Goal: Task Accomplishment & Management: Use online tool/utility

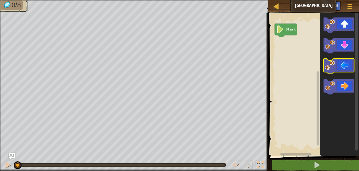
click at [341, 66] on icon "Blockly Workspace" at bounding box center [338, 66] width 31 height 15
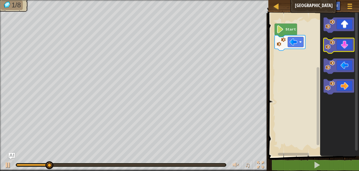
click at [342, 43] on icon "Blockly Workspace" at bounding box center [338, 45] width 31 height 15
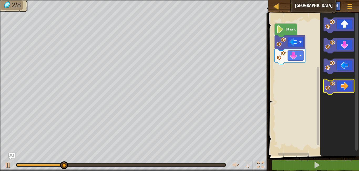
click at [347, 88] on icon "Blockly Workspace" at bounding box center [338, 86] width 31 height 15
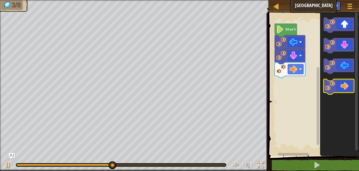
click at [347, 81] on icon "Blockly Workspace" at bounding box center [338, 86] width 31 height 15
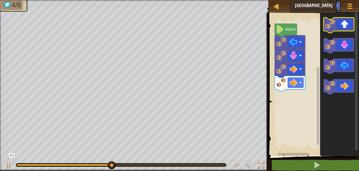
click at [343, 28] on icon "Blockly Workspace" at bounding box center [338, 25] width 31 height 15
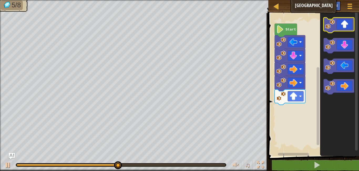
click at [343, 28] on icon "Blockly Workspace" at bounding box center [338, 25] width 31 height 15
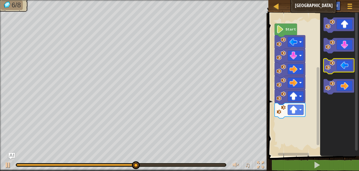
click at [347, 70] on icon "Blockly Workspace" at bounding box center [338, 66] width 31 height 15
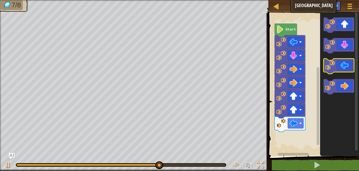
click at [347, 70] on icon "Blockly Workspace" at bounding box center [338, 66] width 31 height 15
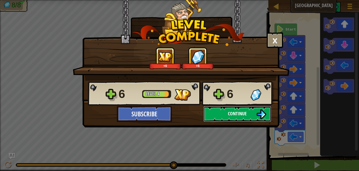
click at [250, 113] on button "Continue" at bounding box center [237, 114] width 68 height 16
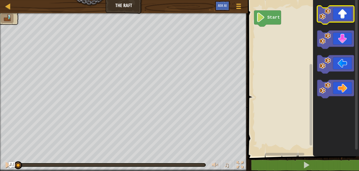
click at [344, 8] on icon "Blockly Workspace" at bounding box center [335, 15] width 37 height 18
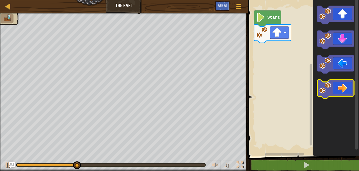
click at [344, 90] on icon "Blockly Workspace" at bounding box center [335, 89] width 37 height 18
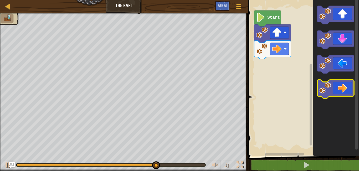
click at [343, 90] on icon "Blockly Workspace" at bounding box center [335, 89] width 37 height 18
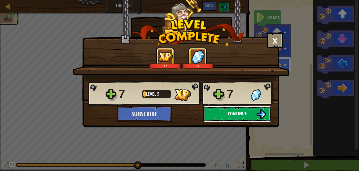
click at [248, 121] on button "Continue" at bounding box center [237, 114] width 68 height 16
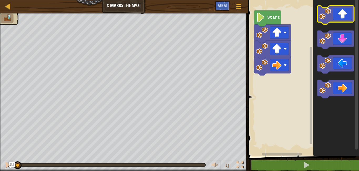
click at [346, 19] on icon "Blockly Workspace" at bounding box center [335, 15] width 37 height 18
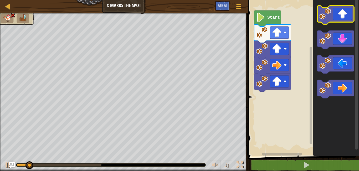
click at [346, 19] on icon "Blockly Workspace" at bounding box center [335, 15] width 37 height 18
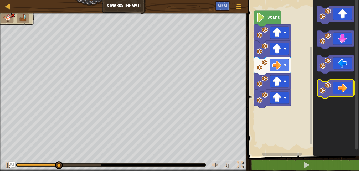
click at [349, 93] on icon "Blockly Workspace" at bounding box center [335, 89] width 37 height 18
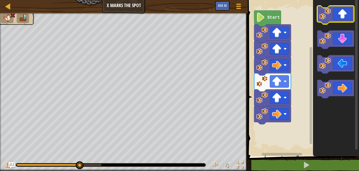
click at [343, 14] on icon "Blockly Workspace" at bounding box center [335, 15] width 37 height 18
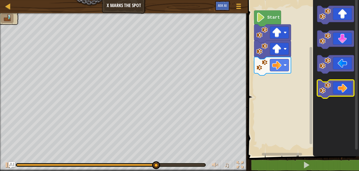
click at [344, 89] on icon "Blockly Workspace" at bounding box center [335, 89] width 37 height 18
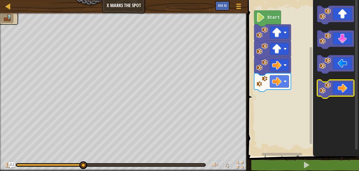
click at [345, 90] on icon "Blockly Workspace" at bounding box center [335, 89] width 37 height 18
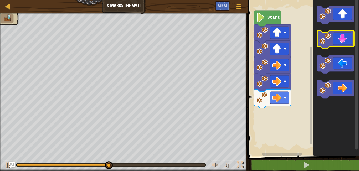
click at [342, 38] on icon "Blockly Workspace" at bounding box center [335, 39] width 37 height 18
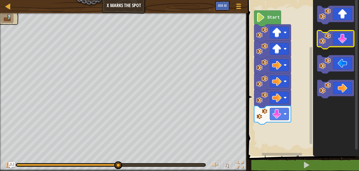
click at [342, 41] on icon "Blockly Workspace" at bounding box center [335, 39] width 37 height 18
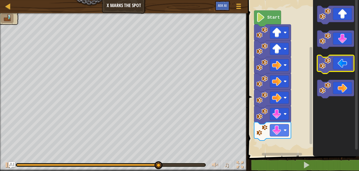
click at [329, 59] on image "Blockly Workspace" at bounding box center [325, 64] width 12 height 12
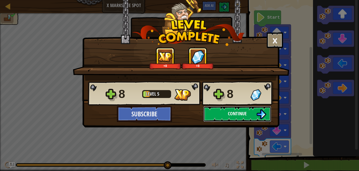
click at [251, 113] on button "Continue" at bounding box center [237, 114] width 68 height 16
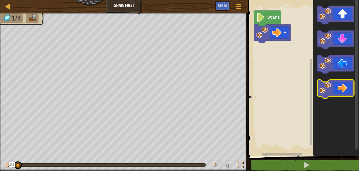
click at [337, 87] on icon "Blockly Workspace" at bounding box center [335, 89] width 37 height 18
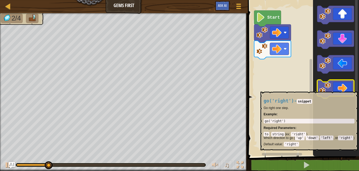
click at [339, 89] on icon "Blockly Workspace" at bounding box center [335, 89] width 37 height 18
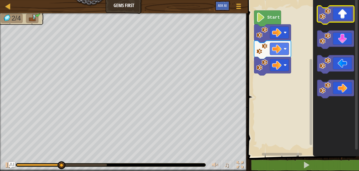
click at [350, 15] on icon "Blockly Workspace" at bounding box center [335, 15] width 37 height 18
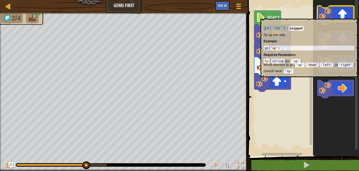
click at [350, 16] on icon "Blockly Workspace" at bounding box center [335, 15] width 37 height 18
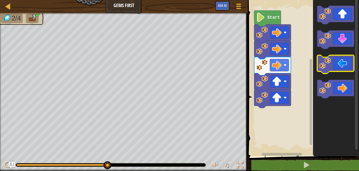
click at [342, 69] on icon "Blockly Workspace" at bounding box center [335, 64] width 37 height 18
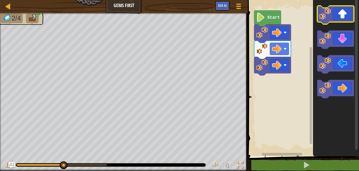
click at [347, 21] on icon "Blockly Workspace" at bounding box center [335, 15] width 37 height 18
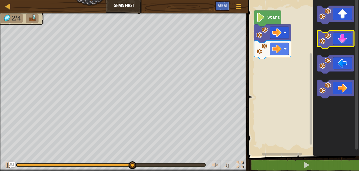
click at [335, 45] on icon "Blockly Workspace" at bounding box center [335, 39] width 37 height 18
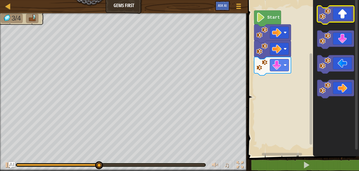
click at [339, 18] on icon "Blockly Workspace" at bounding box center [335, 15] width 37 height 18
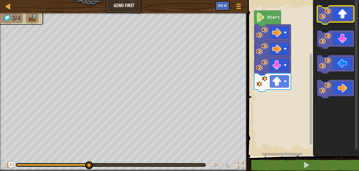
click at [339, 18] on icon "Blockly Workspace" at bounding box center [335, 15] width 37 height 18
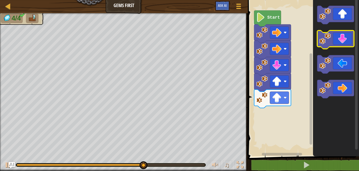
click at [340, 38] on icon "Blockly Workspace" at bounding box center [335, 39] width 37 height 18
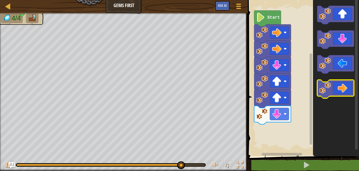
click at [340, 92] on icon "Blockly Workspace" at bounding box center [335, 89] width 37 height 18
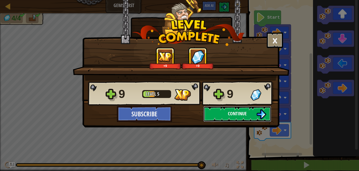
click at [233, 116] on span "Continue" at bounding box center [237, 113] width 19 height 7
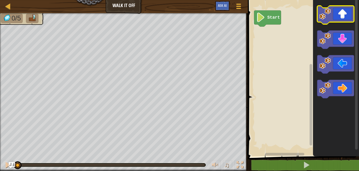
click at [331, 15] on icon "Blockly Workspace" at bounding box center [335, 15] width 37 height 18
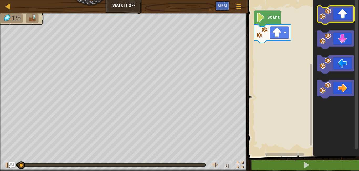
click at [334, 16] on icon "Blockly Workspace" at bounding box center [335, 15] width 37 height 18
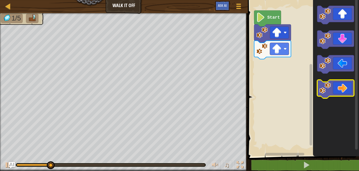
click at [340, 86] on icon "Blockly Workspace" at bounding box center [335, 89] width 37 height 18
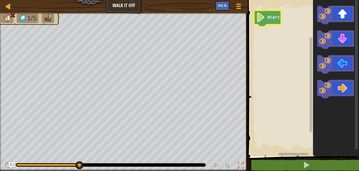
click at [262, 23] on icon "Blockly Workspace" at bounding box center [267, 19] width 27 height 16
click at [338, 20] on icon "Blockly Workspace" at bounding box center [335, 15] width 37 height 18
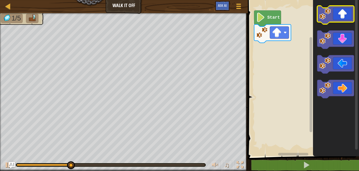
click at [338, 20] on icon "Blockly Workspace" at bounding box center [335, 15] width 37 height 18
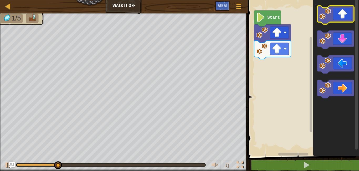
click at [338, 20] on icon "Blockly Workspace" at bounding box center [335, 15] width 37 height 18
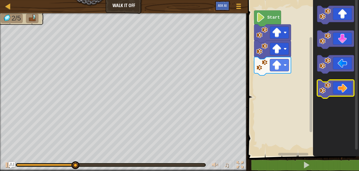
click at [348, 91] on icon "Blockly Workspace" at bounding box center [335, 89] width 37 height 18
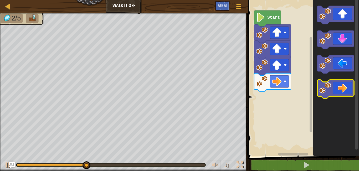
click at [345, 89] on icon "Blockly Workspace" at bounding box center [335, 89] width 37 height 18
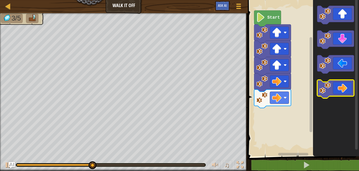
click at [345, 89] on icon "Blockly Workspace" at bounding box center [335, 89] width 37 height 18
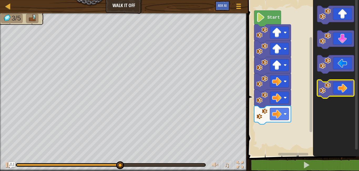
click at [345, 89] on icon "Blockly Workspace" at bounding box center [335, 89] width 37 height 18
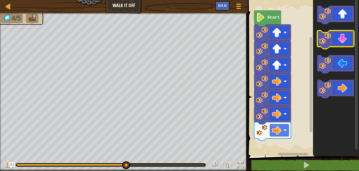
click at [340, 41] on icon "Blockly Workspace" at bounding box center [335, 39] width 37 height 18
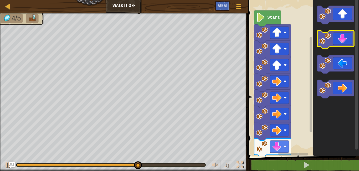
click at [340, 41] on icon "Blockly Workspace" at bounding box center [335, 39] width 37 height 18
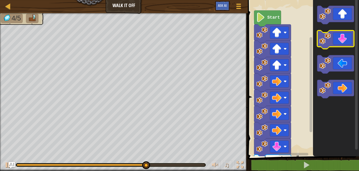
click at [340, 41] on icon "Blockly Workspace" at bounding box center [335, 39] width 37 height 18
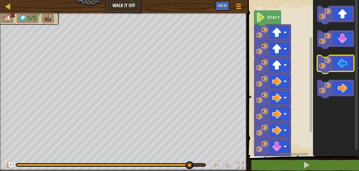
click at [340, 63] on icon "Blockly Workspace" at bounding box center [335, 64] width 37 height 18
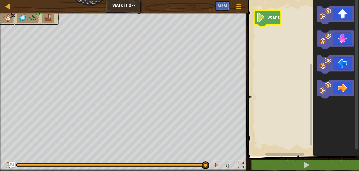
click at [262, 17] on image "Blockly Workspace" at bounding box center [260, 17] width 9 height 9
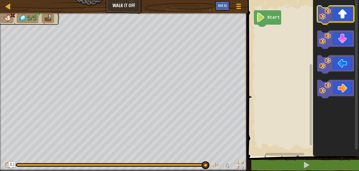
click at [337, 12] on icon "Blockly Workspace" at bounding box center [335, 15] width 37 height 18
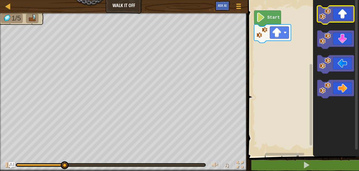
click at [339, 22] on icon "Blockly Workspace" at bounding box center [335, 15] width 37 height 18
click at [338, 18] on icon "Blockly Workspace" at bounding box center [335, 15] width 37 height 18
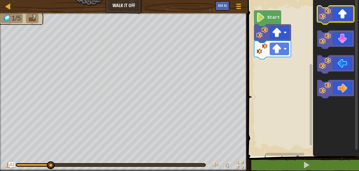
click at [338, 18] on icon "Blockly Workspace" at bounding box center [335, 15] width 37 height 18
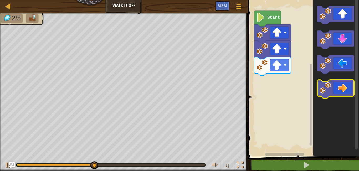
click at [345, 91] on icon "Blockly Workspace" at bounding box center [335, 89] width 37 height 18
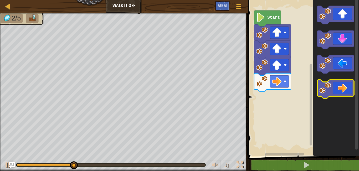
click at [345, 91] on icon "Blockly Workspace" at bounding box center [335, 89] width 37 height 18
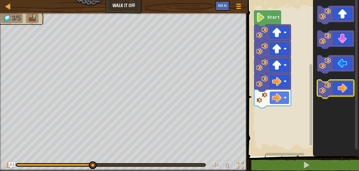
click at [345, 91] on icon "Blockly Workspace" at bounding box center [335, 89] width 37 height 18
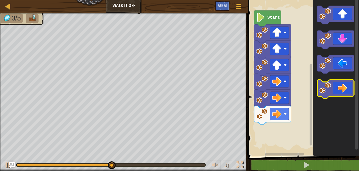
click at [345, 91] on icon "Blockly Workspace" at bounding box center [335, 89] width 37 height 18
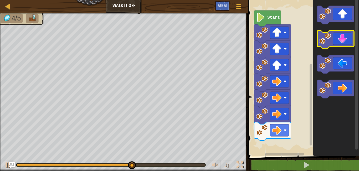
click at [343, 44] on icon "Blockly Workspace" at bounding box center [335, 39] width 37 height 18
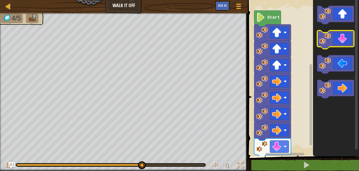
click at [343, 44] on icon "Blockly Workspace" at bounding box center [335, 39] width 37 height 18
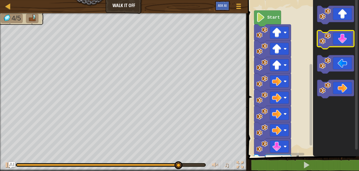
click at [343, 44] on icon "Blockly Workspace" at bounding box center [335, 39] width 37 height 18
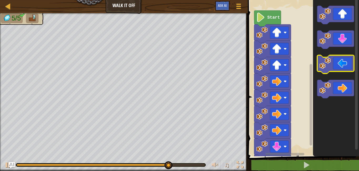
click at [341, 63] on icon "Blockly Workspace" at bounding box center [335, 64] width 37 height 18
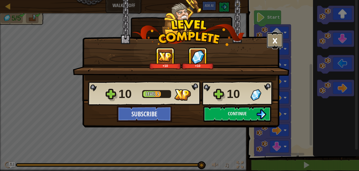
click at [274, 44] on button "×" at bounding box center [275, 40] width 16 height 16
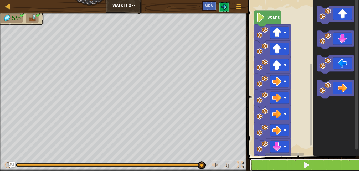
click at [312, 163] on button at bounding box center [306, 165] width 113 height 12
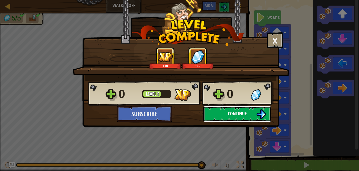
click at [242, 117] on button "Continue" at bounding box center [237, 114] width 68 height 16
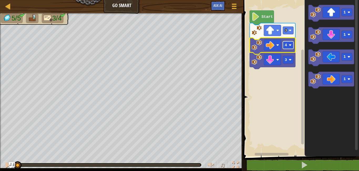
click at [289, 47] on rect "Blockly Workspace" at bounding box center [288, 45] width 11 height 8
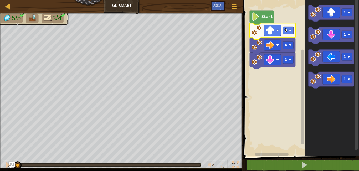
click at [290, 35] on icon "Blockly Workspace" at bounding box center [272, 31] width 46 height 17
click at [277, 30] on image "Blockly Workspace" at bounding box center [277, 30] width 3 height 3
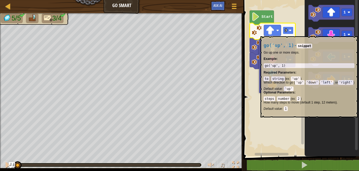
click at [290, 34] on rect "Blockly Workspace" at bounding box center [288, 31] width 11 height 8
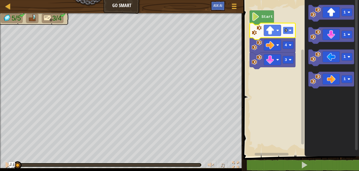
click at [290, 34] on rect "Blockly Workspace" at bounding box center [288, 31] width 11 height 8
click at [257, 19] on image "Blockly Workspace" at bounding box center [255, 16] width 8 height 8
click at [272, 30] on image "Blockly Workspace" at bounding box center [270, 30] width 8 height 8
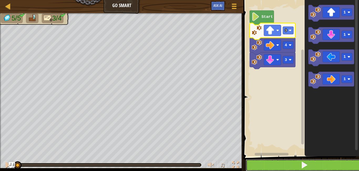
click at [307, 164] on span at bounding box center [303, 164] width 7 height 7
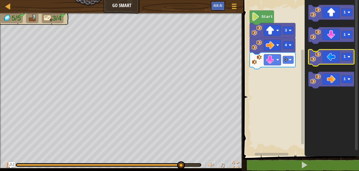
click at [334, 51] on icon "Blockly Workspace" at bounding box center [331, 57] width 46 height 17
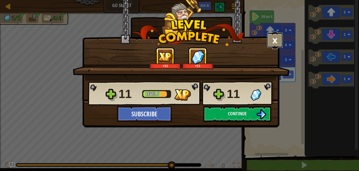
click at [272, 45] on button "×" at bounding box center [275, 40] width 16 height 16
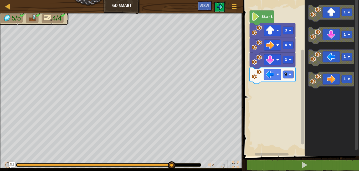
click at [48, 19] on img at bounding box center [48, 17] width 9 height 7
click at [61, 15] on span "4/4" at bounding box center [56, 18] width 9 height 8
click at [129, 3] on div "Map Go Smart Game Menu Ask AI" at bounding box center [121, 6] width 243 height 13
click at [233, 8] on span at bounding box center [234, 8] width 5 height 1
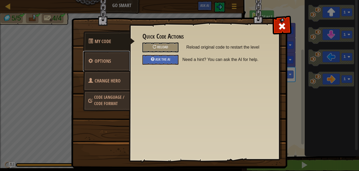
click at [118, 57] on link "Options" at bounding box center [106, 61] width 47 height 20
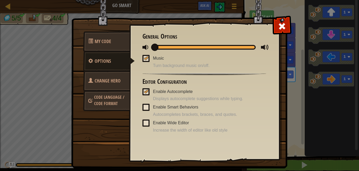
click at [101, 105] on span "Code Language / Code Format" at bounding box center [109, 100] width 30 height 12
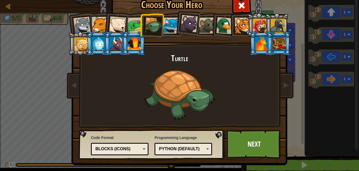
click at [185, 147] on div "Python (Default)" at bounding box center [181, 149] width 45 height 6
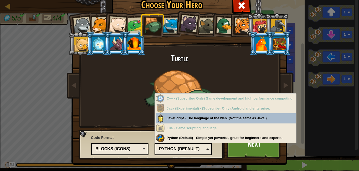
click at [185, 146] on div "Python (Default)" at bounding box center [181, 149] width 45 height 6
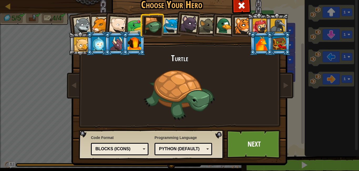
click at [185, 146] on div "Python (Default)" at bounding box center [181, 149] width 45 height 6
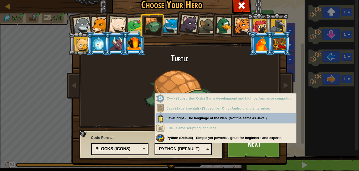
click at [185, 146] on div "Python (Default)" at bounding box center [181, 149] width 45 height 6
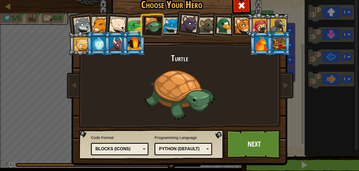
click at [126, 147] on div "Blocks (Icons)" at bounding box center [117, 149] width 45 height 6
click at [253, 144] on link "Next" at bounding box center [253, 144] width 55 height 29
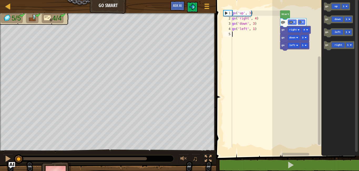
click at [226, 13] on div "1" at bounding box center [227, 13] width 8 height 5
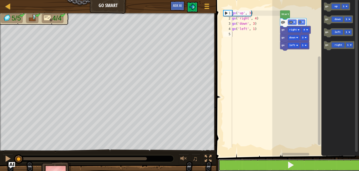
click at [285, 165] on button at bounding box center [290, 165] width 144 height 12
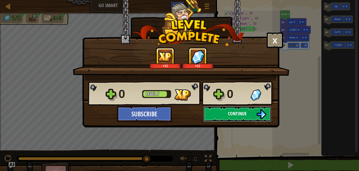
click at [262, 113] on img at bounding box center [261, 114] width 10 height 10
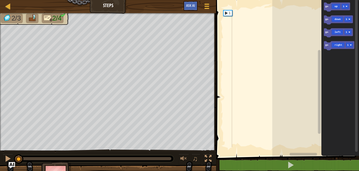
click at [229, 12] on div "1" at bounding box center [227, 13] width 8 height 5
click at [334, 9] on icon "Blockly Workspace" at bounding box center [337, 7] width 26 height 9
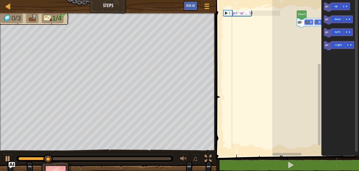
click at [249, 13] on div "go ( 'up' , 1 )" at bounding box center [255, 84] width 49 height 147
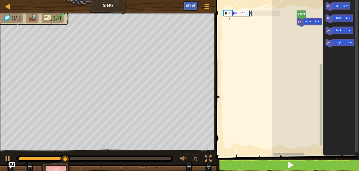
scroll to position [2, 1]
type textarea "go('up', 3)"
click at [303, 17] on icon "Blockly Workspace" at bounding box center [300, 15] width 9 height 9
click at [254, 15] on div "go ( 'up' , 3 )" at bounding box center [255, 84] width 49 height 147
click at [254, 20] on div "go ( 'up' , 3 )" at bounding box center [255, 84] width 49 height 147
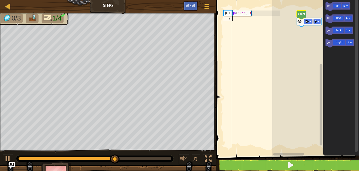
scroll to position [2, 0]
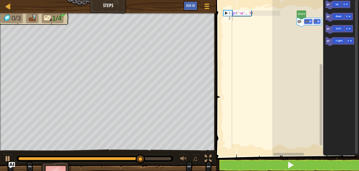
click at [341, 19] on icon "Blockly Workspace" at bounding box center [339, 17] width 28 height 9
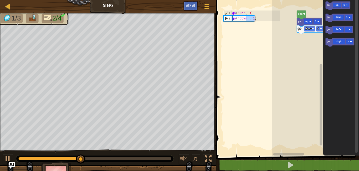
drag, startPoint x: 247, startPoint y: 19, endPoint x: 278, endPoint y: 31, distance: 33.8
click at [279, 31] on div "go('down', 1) 1 2 go ( 'up' , 3 ) go ( 'down' , 1 ) ההההההההההההההההההההההההההה…" at bounding box center [286, 87] width 144 height 169
drag, startPoint x: 228, startPoint y: 19, endPoint x: 261, endPoint y: 30, distance: 34.9
click at [261, 30] on div "go('down', 1) 1 2 go ( 'up' , 3 ) go ( 'down' , 1 ) ההההההההההההההההההההההההההה…" at bounding box center [251, 79] width 58 height 137
click at [263, 20] on div "go ( 'up' , 3 ) go ( 'down' , 1 )" at bounding box center [255, 79] width 49 height 137
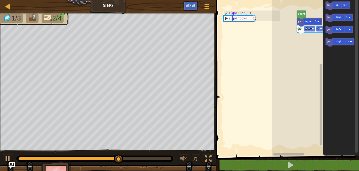
click at [246, 18] on div "go ( 'up' , 3 ) go ( 'down' , 1 )" at bounding box center [255, 84] width 49 height 147
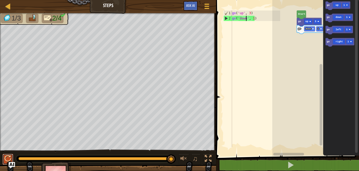
click at [9, 158] on div at bounding box center [7, 158] width 7 height 7
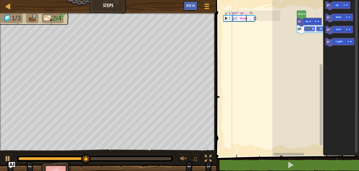
drag, startPoint x: 226, startPoint y: 18, endPoint x: 261, endPoint y: 17, distance: 34.9
click at [261, 17] on div "go('down', 1) 1 2 go ( 'up' , 3 ) go ( 'down' , 1 ) ההההההההההההההההההההההההההה…" at bounding box center [251, 79] width 58 height 137
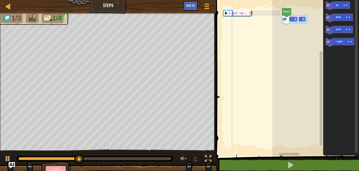
click at [286, 13] on text "Start" at bounding box center [286, 11] width 7 height 3
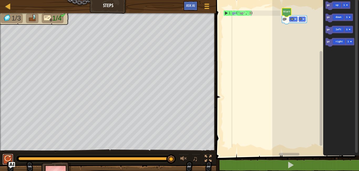
click at [7, 158] on div at bounding box center [7, 158] width 7 height 7
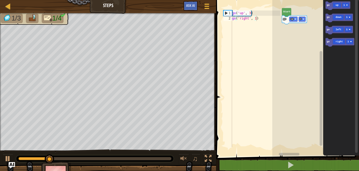
click at [239, 29] on div "go('down', 1) 1 2 go ( 'up' , 3 ) go ( 'right' , 1 ) הההההההההההההההההההההההההה…" at bounding box center [286, 87] width 144 height 169
click at [297, 34] on div "go up 3 Start go up 1 go down 1 go left 1 go right 1 go right 1" at bounding box center [315, 76] width 87 height 159
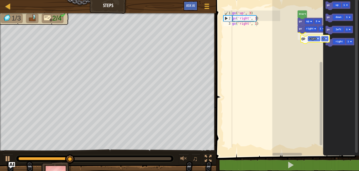
click at [310, 38] on div "go right 1 go right 1 go up 3 Start go up 1 go down 1 go left 1 go right 1 go r…" at bounding box center [315, 76] width 87 height 159
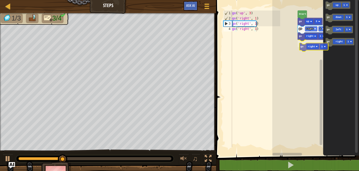
click at [308, 46] on div "go right 1 go right 1 go right 1 go up 3 Start go up 1 go down 1 go left 1 go r…" at bounding box center [315, 76] width 87 height 159
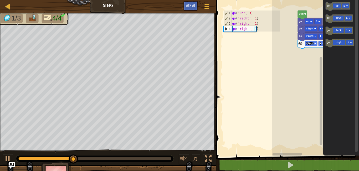
click at [309, 51] on div "go right 1 go right 1 go right 1 go up 3 Start go up 1 go down 1 go left 1 go r…" at bounding box center [315, 76] width 87 height 159
click at [309, 54] on div "go right 1 go right 1 go right 1 go up 3 Start go up 1 go down 1 go left 1 go r…" at bounding box center [315, 76] width 87 height 159
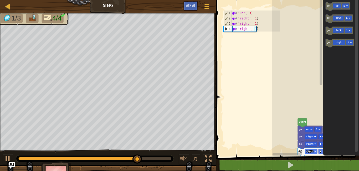
click at [321, 44] on g "Blockly Workspace" at bounding box center [321, 75] width 4 height 155
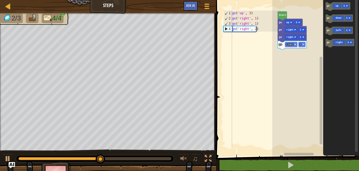
click at [311, 44] on div "Start go up 3 go right 1 go right 1 go right 2 go up 1 go down 1 go left 1 go r…" at bounding box center [315, 76] width 87 height 159
click at [310, 35] on div "Start go up 3 go right 1 go right 1 go right 2 go up 1 go down 1 go left 1 go r…" at bounding box center [315, 76] width 87 height 159
click at [326, 23] on g "go up 1 go down 1 go left 1 go right 1" at bounding box center [339, 24] width 29 height 45
click at [319, 42] on div "Start go up 3 go right 1 go right 1 go right 2 go up 1 go down 1 go left 1 go r…" at bounding box center [315, 76] width 87 height 159
click at [333, 22] on g "go down 1" at bounding box center [339, 18] width 28 height 9
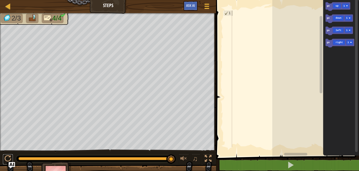
drag, startPoint x: 12, startPoint y: 157, endPoint x: 18, endPoint y: 152, distance: 7.1
click at [12, 157] on button at bounding box center [8, 159] width 11 height 11
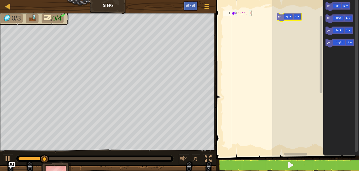
click at [289, 19] on div "go up 1 go down 1 go left 1 go right 1 go up 1" at bounding box center [315, 76] width 87 height 159
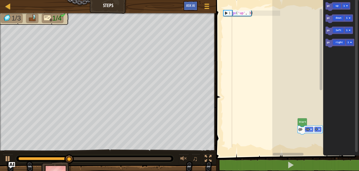
click at [335, 61] on icon "go up 1 go down 1 go left 1 go right 1" at bounding box center [341, 76] width 36 height 159
click at [329, 71] on icon "go up 1 go down 1 go left 1 go right 1" at bounding box center [341, 76] width 36 height 159
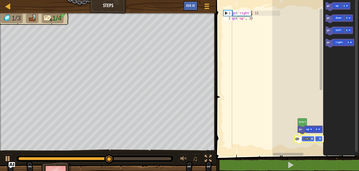
click at [306, 140] on div "Start go up 3 go right 1 go up 1 go down 1 go left 1 go right 1 go right 1" at bounding box center [315, 76] width 87 height 159
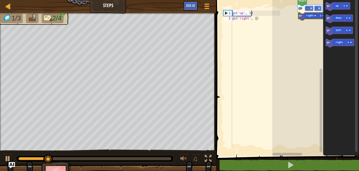
click at [321, 138] on g "Blockly Workspace" at bounding box center [321, 75] width 4 height 155
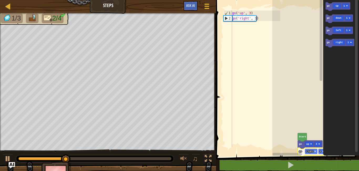
click at [322, 15] on g "Blockly Workspace" at bounding box center [321, 75] width 4 height 155
click at [320, 152] on g "Blockly Workspace" at bounding box center [321, 75] width 4 height 155
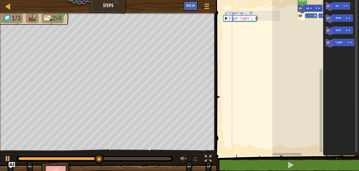
click at [321, 15] on g "Blockly Workspace" at bounding box center [321, 75] width 4 height 155
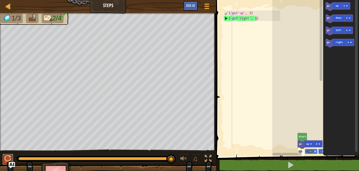
click at [6, 157] on div at bounding box center [7, 158] width 7 height 7
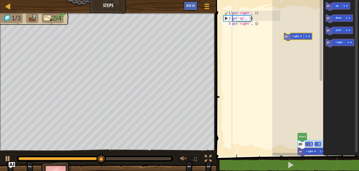
click at [291, 38] on div "Start go up 3 go right 1 go up 1 go down 1 go left 1 go right 1 go right 1" at bounding box center [315, 76] width 87 height 159
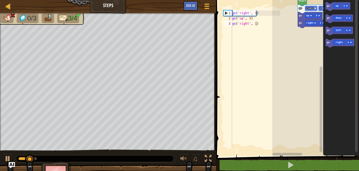
click at [321, 137] on g "Blockly Workspace" at bounding box center [321, 75] width 4 height 155
click at [11, 159] on div at bounding box center [7, 158] width 7 height 7
click at [303, 3] on icon "Blockly Workspace" at bounding box center [301, 1] width 9 height 9
click at [7, 155] on div at bounding box center [7, 158] width 7 height 7
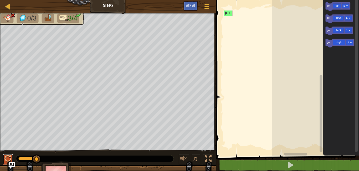
drag, startPoint x: 8, startPoint y: 161, endPoint x: 11, endPoint y: 160, distance: 2.6
click at [8, 160] on div at bounding box center [7, 158] width 7 height 7
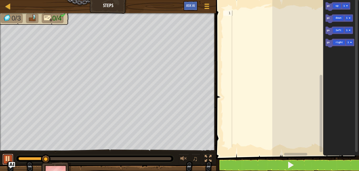
click at [10, 158] on div at bounding box center [7, 158] width 7 height 7
click at [299, 12] on div "go up 1 go down 1 go left 1 go right 1 go up 1" at bounding box center [315, 76] width 87 height 159
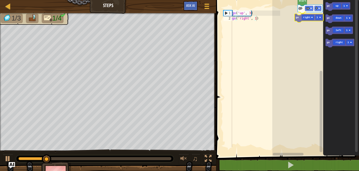
click at [301, 17] on div "Start go up 3 go right 1 go up 1 go down 1 go left 1 go right 1 go right 1" at bounding box center [315, 76] width 87 height 159
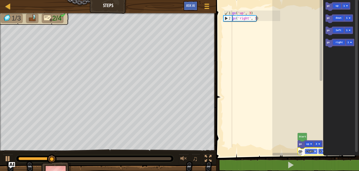
click at [319, 18] on rect "Blockly Workspace" at bounding box center [321, 75] width 4 height 155
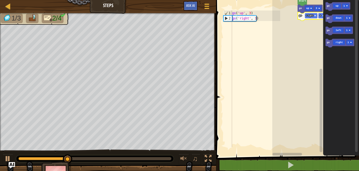
click at [320, 152] on g "Blockly Workspace" at bounding box center [321, 75] width 4 height 155
click at [322, 16] on rect "Blockly Workspace" at bounding box center [321, 75] width 4 height 155
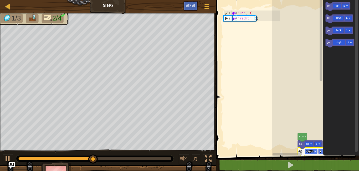
click at [253, 19] on div "go ( 'up' , 3 ) go ( 'right' , 1 )" at bounding box center [255, 84] width 49 height 147
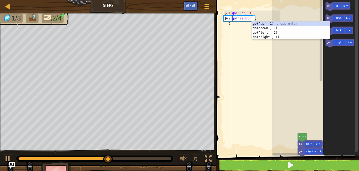
type textarea "go('right', 4)"
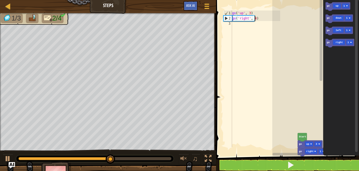
scroll to position [2, 2]
click at [253, 38] on div "go ( 'up' , 3 ) go ( 'right' , 4 )" at bounding box center [255, 84] width 49 height 147
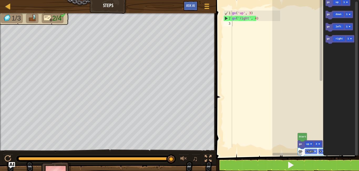
click at [332, 15] on icon "Blockly Workspace" at bounding box center [339, 15] width 28 height 9
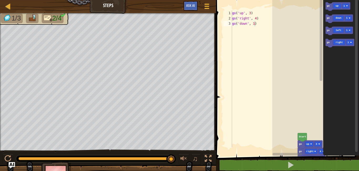
click at [332, 25] on icon "go up 1 go down 1 go left 1 go right 1" at bounding box center [341, 76] width 36 height 159
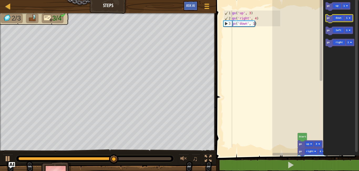
click at [348, 21] on icon "Blockly Workspace" at bounding box center [339, 18] width 28 height 9
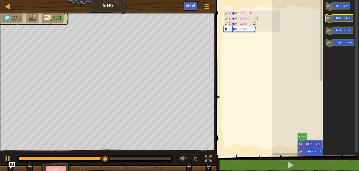
click at [350, 20] on rect "Blockly Workspace" at bounding box center [348, 18] width 7 height 5
click at [348, 19] on rect "Blockly Workspace" at bounding box center [348, 18] width 7 height 5
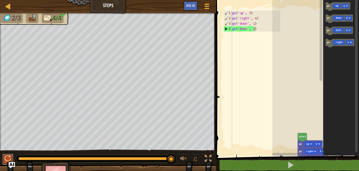
click at [8, 156] on div at bounding box center [7, 158] width 7 height 7
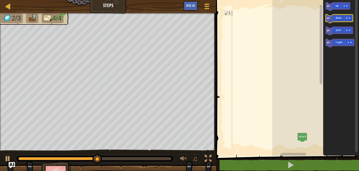
click at [350, 22] on icon "Blockly Workspace" at bounding box center [339, 18] width 28 height 9
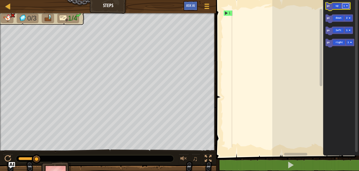
click at [348, 7] on rect "Blockly Workspace" at bounding box center [345, 5] width 7 height 5
click at [351, 41] on rect "Blockly Workspace" at bounding box center [349, 42] width 7 height 5
click at [348, 20] on rect "Blockly Workspace" at bounding box center [348, 18] width 7 height 5
click at [349, 32] on rect "Blockly Workspace" at bounding box center [348, 30] width 7 height 5
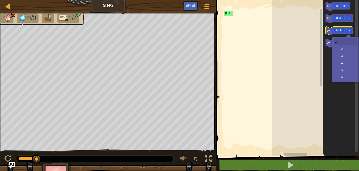
click at [349, 33] on icon "Blockly Workspace" at bounding box center [339, 31] width 28 height 9
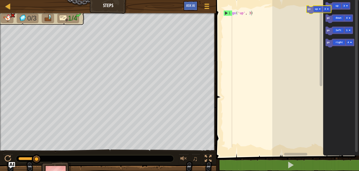
click at [309, 12] on div "go up 3 go down 4 go left 1 go right 4 go up 3" at bounding box center [315, 76] width 87 height 159
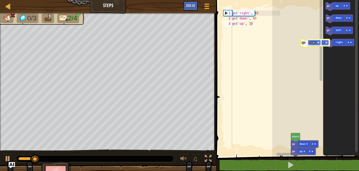
click at [306, 42] on div "go up 3 go down 4 Start go up 3 go down 4 go left 1 go right 4 go right 4" at bounding box center [315, 76] width 87 height 159
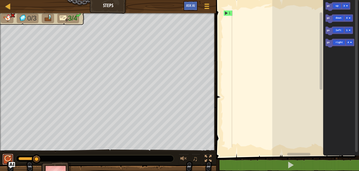
click at [6, 156] on div at bounding box center [7, 158] width 7 height 7
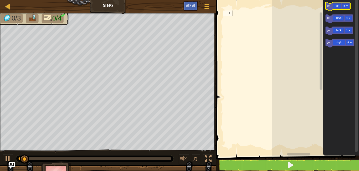
click at [339, 7] on icon "Blockly Workspace" at bounding box center [337, 6] width 25 height 9
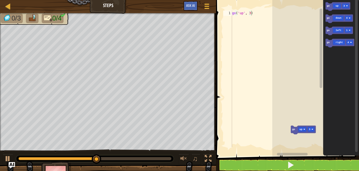
click at [297, 131] on icon "Blockly Workspace" at bounding box center [303, 130] width 25 height 9
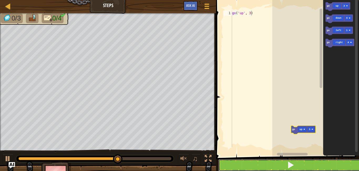
click at [288, 164] on span at bounding box center [290, 164] width 7 height 7
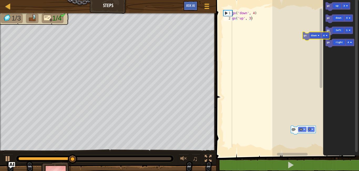
click at [308, 37] on div "go up 3 go up 3 go down 4 go left 1 go right 4 go down 4" at bounding box center [315, 76] width 87 height 159
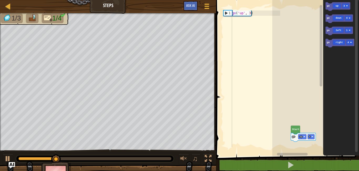
click at [334, 79] on icon "go up 3 go down 4 go left 1 go right 4" at bounding box center [341, 76] width 36 height 159
click at [329, 112] on icon "go up 3 go down 4 go left 1 go right 4" at bounding box center [341, 76] width 36 height 159
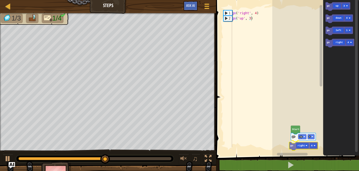
click at [294, 148] on div "go up 3 go right 4 Start go up 3 go down 4 go left 1 go right 4 go right 4" at bounding box center [315, 76] width 87 height 159
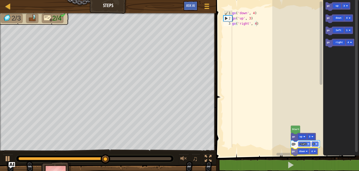
click at [293, 155] on div "go up 3 go right 4 go down 4 Start go up 3 go down 4 go left 1 go right 4 go do…" at bounding box center [315, 76] width 87 height 159
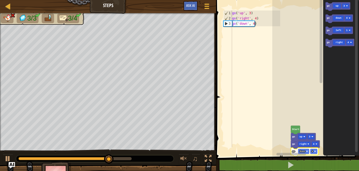
click at [315, 153] on rect "Blockly Workspace" at bounding box center [295, 154] width 46 height 4
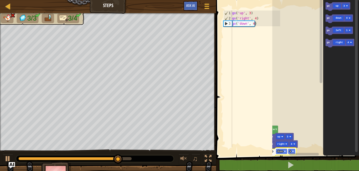
click at [293, 153] on rect "Blockly Workspace" at bounding box center [304, 154] width 30 height 3
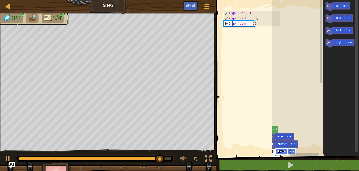
click at [312, 85] on div "Start go up 3 go right 4 go down 3 go up 3 go down 4 go left 1 go right 4" at bounding box center [315, 76] width 87 height 159
click at [323, 79] on icon "go up 3 go down 4 go left 1 go right 4" at bounding box center [341, 76] width 36 height 159
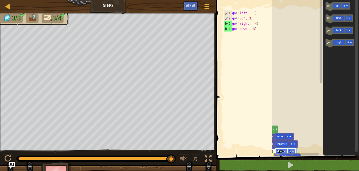
click at [278, 159] on div "1 2 3 4 go ( 'left' , 1 ) go ( 'up' , 3 ) go ( 'right' , 4 ) go ( 'down' , 3 ) …" at bounding box center [286, 87] width 144 height 169
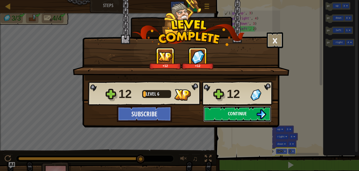
click at [242, 115] on span "Continue" at bounding box center [237, 113] width 19 height 7
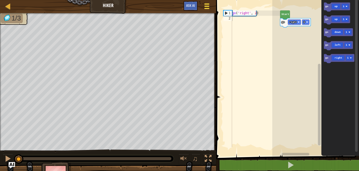
click at [205, 9] on span at bounding box center [206, 8] width 5 height 1
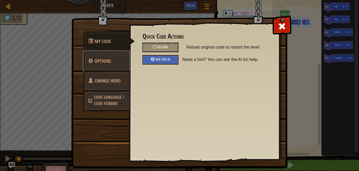
click at [100, 64] on span "Options" at bounding box center [103, 61] width 16 height 7
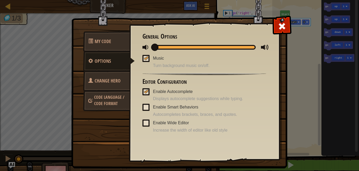
click at [105, 100] on link "Code Language / Code Format" at bounding box center [106, 100] width 47 height 20
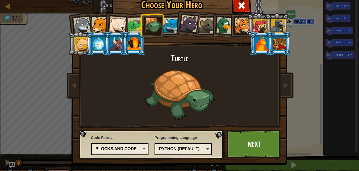
click at [141, 148] on div "Blocks and code" at bounding box center [119, 149] width 51 height 8
click at [241, 142] on link "Next" at bounding box center [253, 144] width 55 height 29
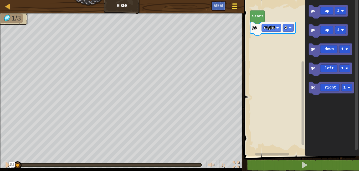
click at [232, 7] on div at bounding box center [234, 6] width 7 height 8
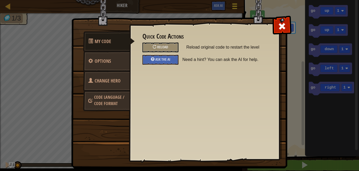
click at [232, 7] on img at bounding box center [181, 74] width 220 height 188
click at [280, 23] on span at bounding box center [282, 26] width 8 height 8
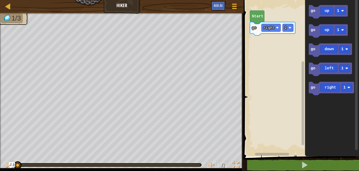
click at [256, 22] on icon "Blockly Workspace" at bounding box center [257, 17] width 14 height 13
click at [7, 163] on div at bounding box center [7, 165] width 7 height 7
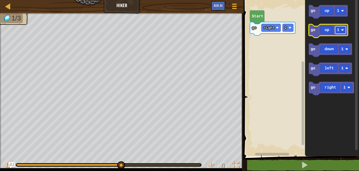
click at [342, 31] on image "Blockly Workspace" at bounding box center [342, 30] width 3 height 3
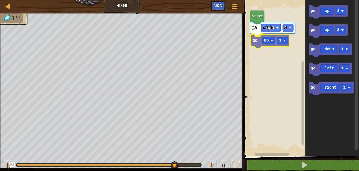
click at [261, 43] on div "go right 2 go up 3 Start go up 1 go up 3 go down 1 go left 1 go right 1 go up 3" at bounding box center [300, 76] width 117 height 159
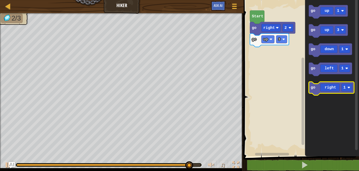
click at [316, 90] on icon "Blockly Workspace" at bounding box center [331, 88] width 45 height 13
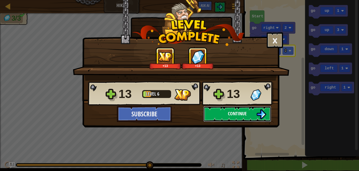
click at [230, 114] on span "Continue" at bounding box center [237, 113] width 19 height 7
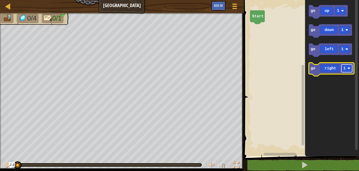
click at [347, 70] on rect "Blockly Workspace" at bounding box center [346, 69] width 11 height 8
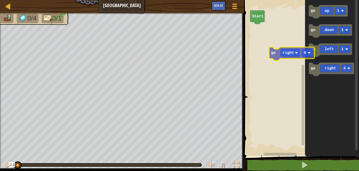
click at [273, 56] on div "Start go up 1 go down 1 go left 1 go right 4 go right 4" at bounding box center [300, 76] width 117 height 159
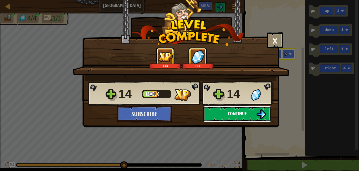
click at [261, 114] on img at bounding box center [261, 114] width 10 height 10
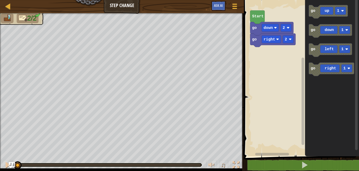
click at [254, 16] on text "Start" at bounding box center [258, 16] width 12 height 4
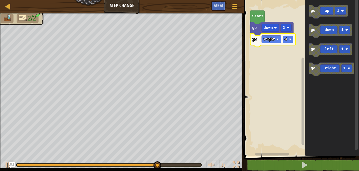
click at [288, 40] on rect "Blockly Workspace" at bounding box center [288, 39] width 11 height 8
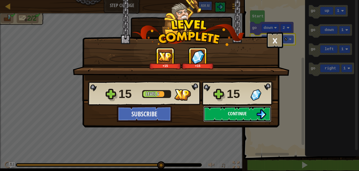
click at [233, 117] on button "Continue" at bounding box center [237, 114] width 68 height 16
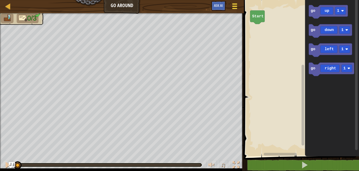
click at [235, 9] on span at bounding box center [234, 8] width 5 height 1
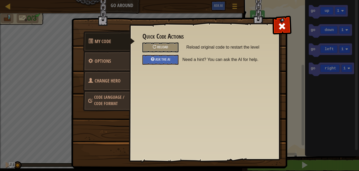
click at [106, 103] on span "Code Language / Code Format" at bounding box center [109, 100] width 30 height 12
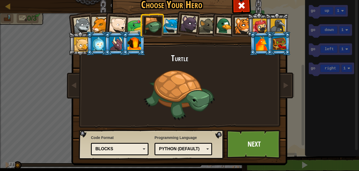
click at [134, 150] on div "Blocks" at bounding box center [117, 149] width 45 height 6
click at [244, 3] on div at bounding box center [241, 5] width 17 height 17
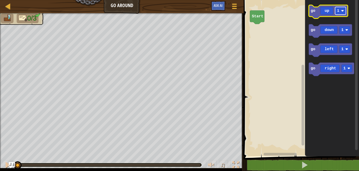
click at [345, 11] on rect "Blockly Workspace" at bounding box center [340, 11] width 11 height 8
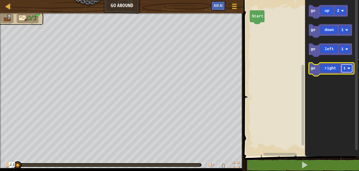
click at [347, 69] on rect "Blockly Workspace" at bounding box center [346, 69] width 11 height 8
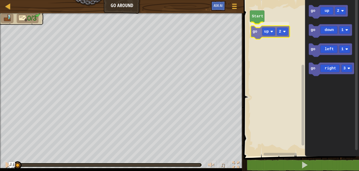
click at [257, 36] on div "Start go up 2 go up 2 go down 1 go left 1 go right 3 go up 2" at bounding box center [300, 76] width 117 height 159
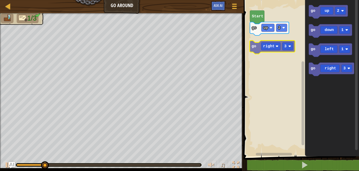
click at [253, 48] on div "Start go up 2 go up 2 go down 1 go left 1 go right 3 go right 3" at bounding box center [300, 76] width 117 height 159
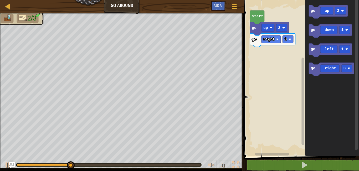
click at [279, 51] on div "go right 3 go up 2 Start go up 2 go down 1 go left 1 go right 3" at bounding box center [300, 76] width 117 height 159
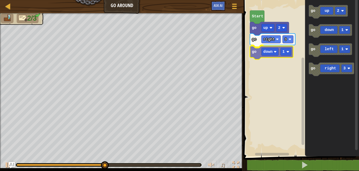
click at [257, 56] on div "go right 3 go down 1 go up 2 Start go up 2 go down 1 go left 1 go right 3 go do…" at bounding box center [300, 76] width 117 height 159
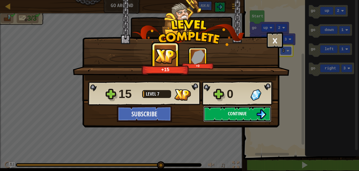
click at [241, 114] on span "Continue" at bounding box center [237, 113] width 19 height 7
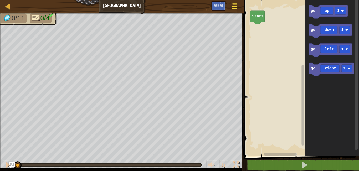
click at [231, 8] on div at bounding box center [234, 6] width 7 height 8
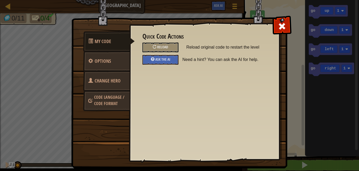
click at [102, 97] on span "Code Language / Code Format" at bounding box center [109, 100] width 30 height 12
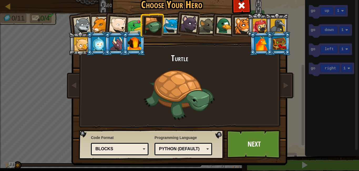
click at [134, 148] on div "Blocks" at bounding box center [117, 149] width 45 height 6
click at [251, 145] on link "Next" at bounding box center [253, 144] width 55 height 29
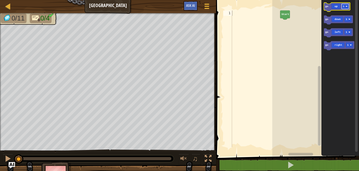
click at [348, 7] on rect "Blockly Workspace" at bounding box center [344, 6] width 7 height 5
click at [350, 44] on rect "Blockly Workspace" at bounding box center [349, 45] width 7 height 5
click at [331, 8] on icon "Blockly Workspace" at bounding box center [337, 7] width 26 height 9
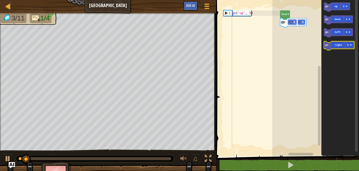
click at [329, 49] on icon "Blockly Workspace" at bounding box center [339, 45] width 30 height 9
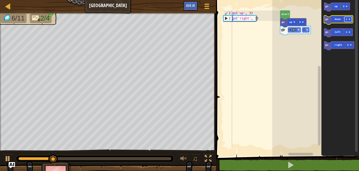
click at [349, 19] on image "Blockly Workspace" at bounding box center [349, 19] width 2 height 2
click at [328, 22] on icon "Blockly Workspace" at bounding box center [338, 19] width 29 height 9
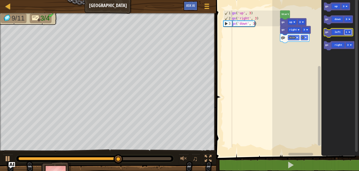
click at [348, 33] on image "Blockly Workspace" at bounding box center [349, 32] width 2 height 2
click at [329, 34] on icon "Blockly Workspace" at bounding box center [338, 32] width 29 height 9
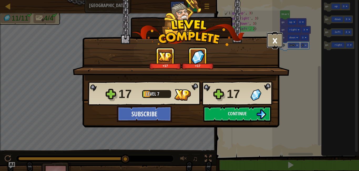
click at [277, 40] on button "×" at bounding box center [275, 40] width 16 height 16
